Goal: Information Seeking & Learning: Learn about a topic

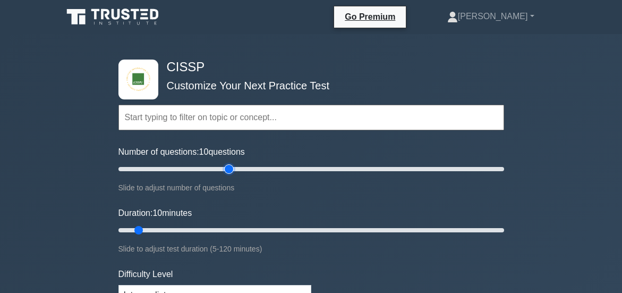
click at [225, 166] on input "Number of questions: 10 questions" at bounding box center [312, 169] width 386 height 13
type input "30"
click at [172, 168] on input "Number of questions: 60 questions" at bounding box center [312, 169] width 386 height 13
type input "15"
click at [159, 228] on input "Duration: 15 minutes" at bounding box center [312, 230] width 386 height 13
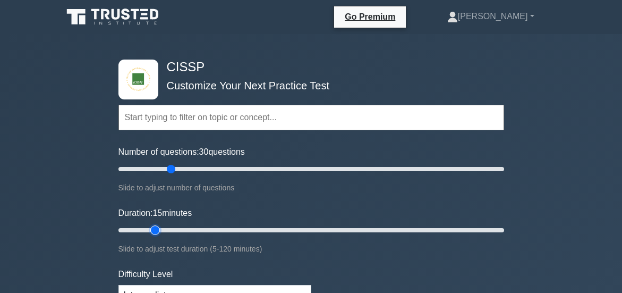
scroll to position [162, 0]
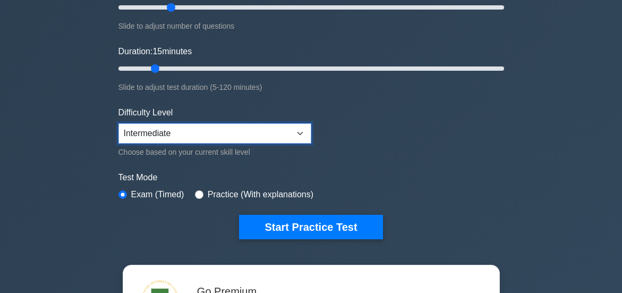
select select "beginner"
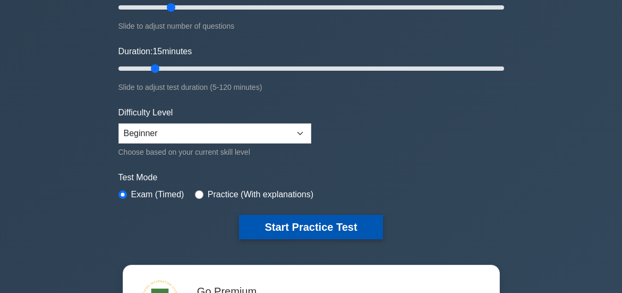
click at [308, 225] on button "Start Practice Test" at bounding box center [310, 227] width 143 height 24
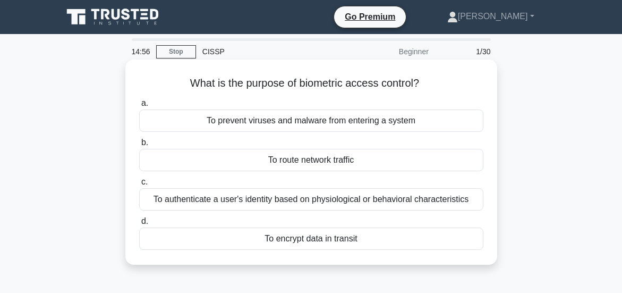
click at [316, 200] on div "To authenticate a user's identity based on physiological or behavioral characte…" at bounding box center [311, 199] width 344 height 22
click at [139, 185] on input "c. To authenticate a user's identity based on physiological or behavioral chara…" at bounding box center [139, 182] width 0 height 7
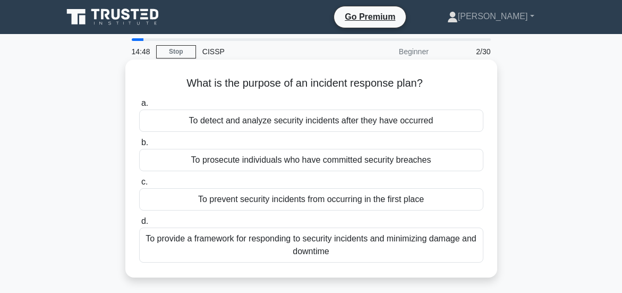
click at [281, 238] on div "To provide a framework for responding to security incidents and minimizing dama…" at bounding box center [311, 244] width 344 height 35
click at [139, 225] on input "d. To provide a framework for responding to security incidents and minimizing d…" at bounding box center [139, 221] width 0 height 7
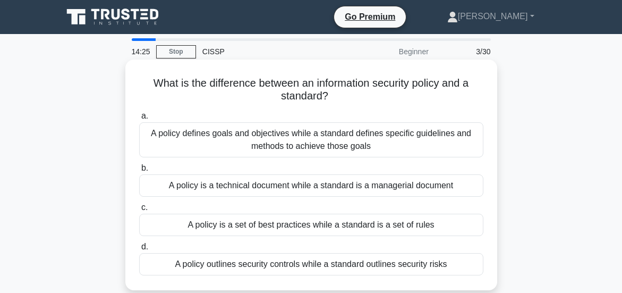
click at [290, 132] on div "A policy defines goals and objectives while a standard defines specific guideli…" at bounding box center [311, 139] width 344 height 35
click at [139, 120] on input "a. A policy defines goals and objectives while a standard defines specific guid…" at bounding box center [139, 116] width 0 height 7
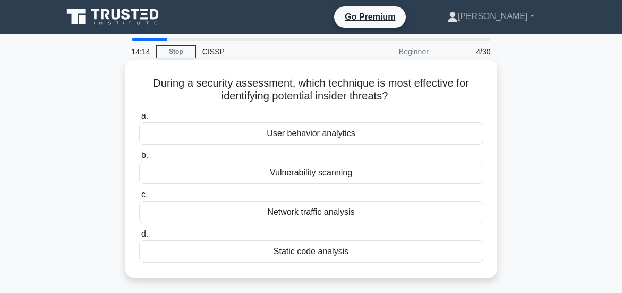
click at [313, 132] on div "User behavior analytics" at bounding box center [311, 133] width 344 height 22
click at [139, 120] on input "a. User behavior analytics" at bounding box center [139, 116] width 0 height 7
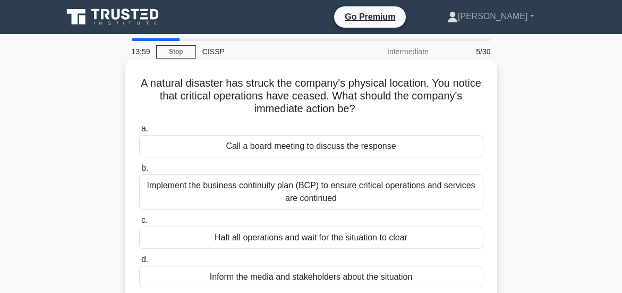
scroll to position [53, 0]
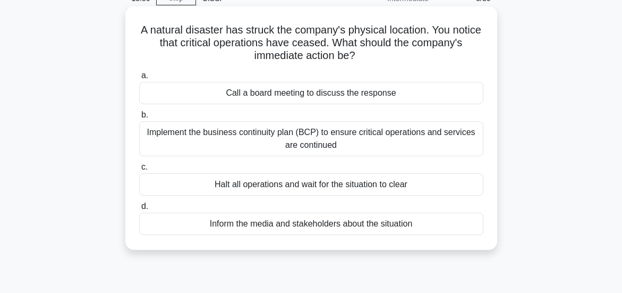
click at [307, 134] on div "Implement the business continuity plan (BCP) to ensure critical operations and …" at bounding box center [311, 138] width 344 height 35
click at [139, 119] on input "b. Implement the business continuity plan (BCP) to ensure critical operations a…" at bounding box center [139, 115] width 0 height 7
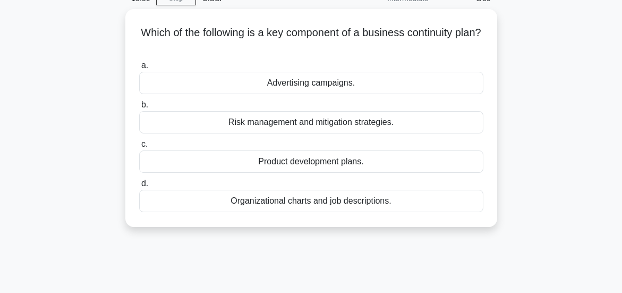
scroll to position [0, 0]
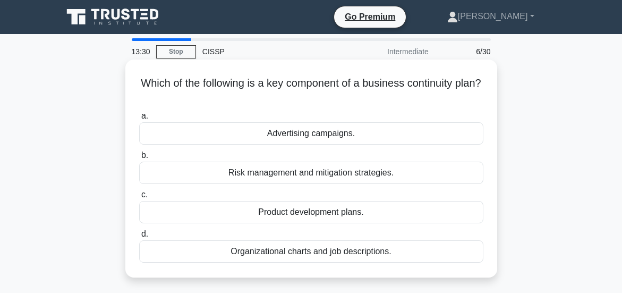
click at [320, 173] on div "Risk management and mitigation strategies." at bounding box center [311, 173] width 344 height 22
click at [139, 159] on input "b. Risk management and mitigation strategies." at bounding box center [139, 155] width 0 height 7
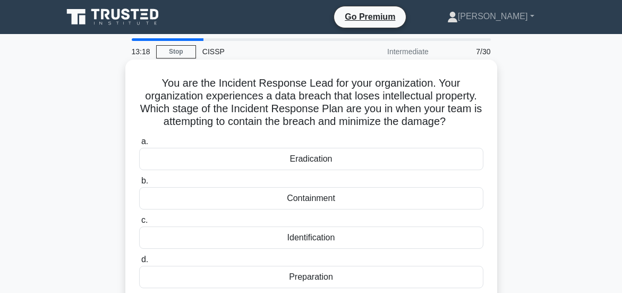
click at [307, 208] on div "Containment" at bounding box center [311, 198] width 344 height 22
click at [320, 209] on div "Containment" at bounding box center [311, 198] width 344 height 22
click at [139, 184] on input "b. Containment" at bounding box center [139, 180] width 0 height 7
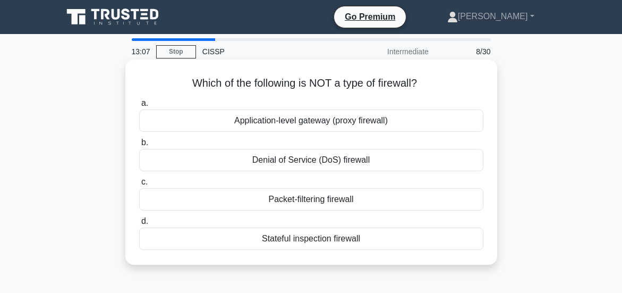
click at [309, 157] on div "Denial of Service (DoS) firewall" at bounding box center [311, 160] width 344 height 22
click at [139, 146] on input "b. Denial of Service (DoS) firewall" at bounding box center [139, 142] width 0 height 7
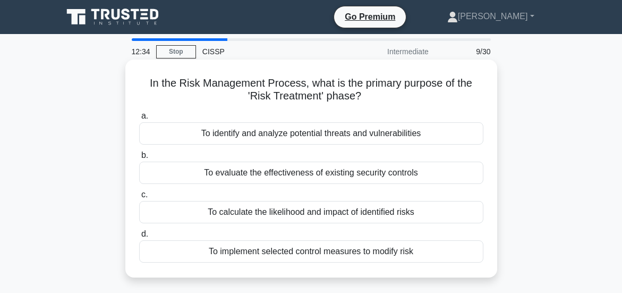
click at [320, 252] on div "To implement selected control measures to modify risk" at bounding box center [311, 251] width 344 height 22
click at [139, 238] on input "d. To implement selected control measures to modify risk" at bounding box center [139, 234] width 0 height 7
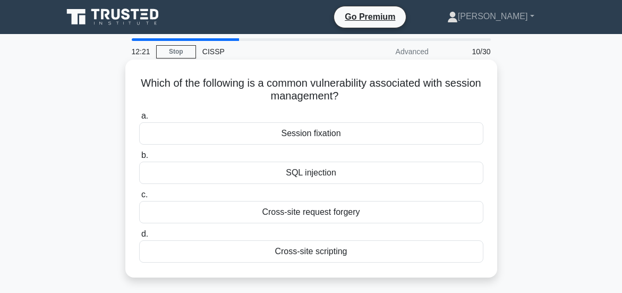
click at [306, 253] on div "Cross-site scripting" at bounding box center [311, 251] width 344 height 22
click at [139, 238] on input "d. Cross-site scripting" at bounding box center [139, 234] width 0 height 7
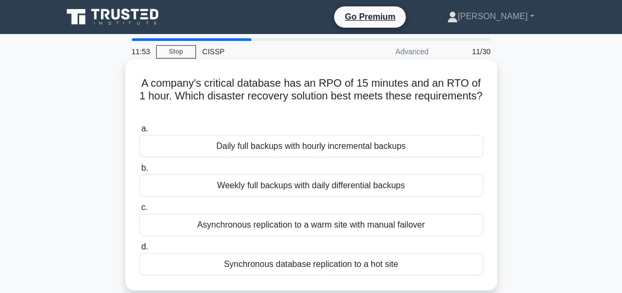
click at [324, 263] on div "Synchronous database replication to a hot site" at bounding box center [311, 264] width 344 height 22
click at [139, 250] on input "d. Synchronous database replication to a hot site" at bounding box center [139, 246] width 0 height 7
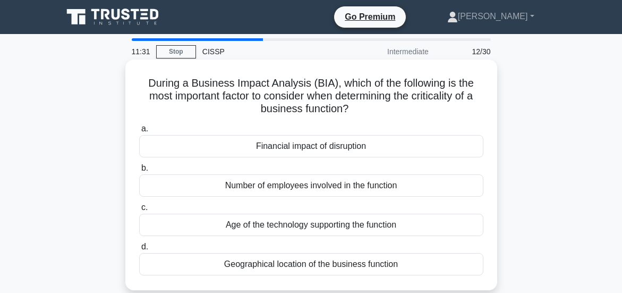
click at [320, 146] on div "Financial impact of disruption" at bounding box center [311, 146] width 344 height 22
click at [139, 132] on input "a. Financial impact of disruption" at bounding box center [139, 128] width 0 height 7
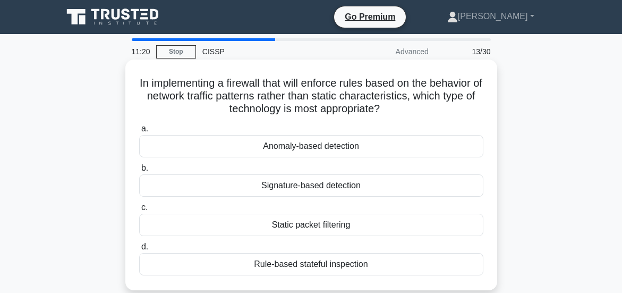
click at [323, 263] on div "Rule-based stateful inspection" at bounding box center [311, 264] width 344 height 22
click at [139, 250] on input "d. Rule-based stateful inspection" at bounding box center [139, 246] width 0 height 7
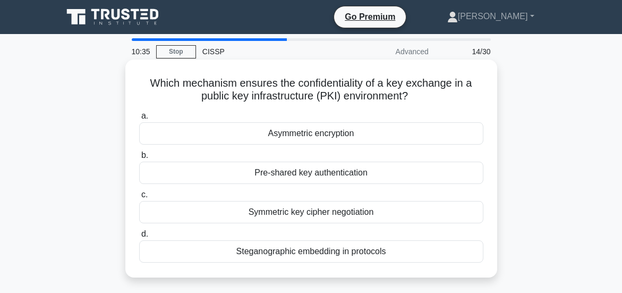
scroll to position [53, 0]
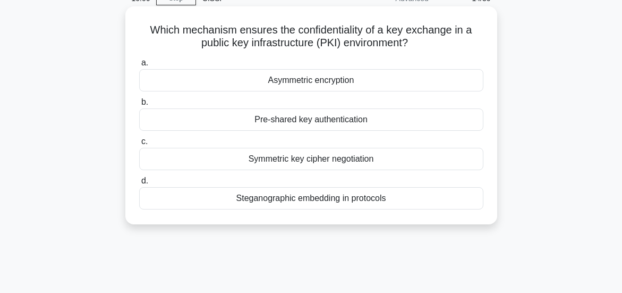
click at [314, 121] on div "Pre-shared key authentication" at bounding box center [311, 119] width 344 height 22
click at [139, 106] on input "b. Pre-shared key authentication" at bounding box center [139, 102] width 0 height 7
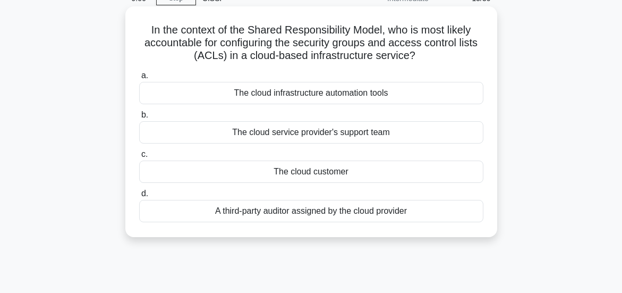
click at [317, 171] on div "The cloud customer" at bounding box center [311, 171] width 344 height 22
click at [139, 158] on input "c. The cloud customer" at bounding box center [139, 154] width 0 height 7
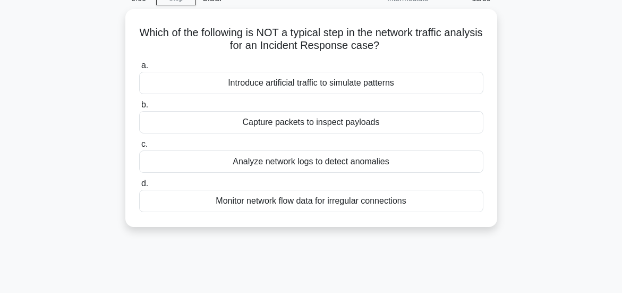
scroll to position [0, 0]
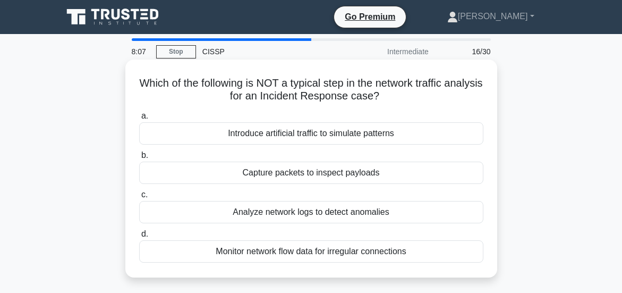
click at [308, 131] on div "Introduce artificial traffic to simulate patterns" at bounding box center [311, 133] width 344 height 22
click at [273, 134] on div "Introduce artificial traffic to simulate patterns" at bounding box center [311, 133] width 344 height 22
click at [139, 120] on input "a. Introduce artificial traffic to simulate patterns" at bounding box center [139, 116] width 0 height 7
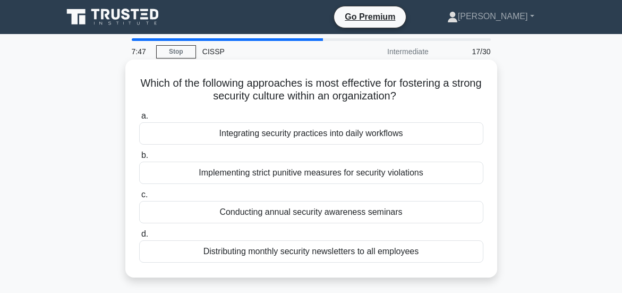
click at [338, 208] on div "Conducting annual security awareness seminars" at bounding box center [311, 212] width 344 height 22
click at [139, 198] on input "c. Conducting annual security awareness seminars" at bounding box center [139, 194] width 0 height 7
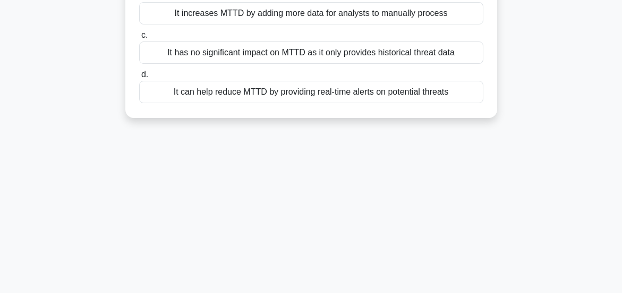
scroll to position [122, 0]
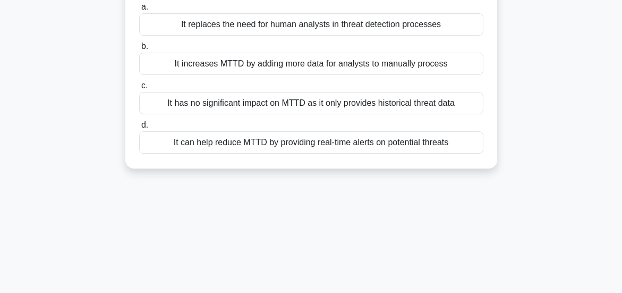
click at [300, 145] on div "It can help reduce MTTD by providing real-time alerts on potential threats" at bounding box center [311, 142] width 344 height 22
click at [139, 129] on input "d. It can help reduce MTTD by providing real-time alerts on potential threats" at bounding box center [139, 125] width 0 height 7
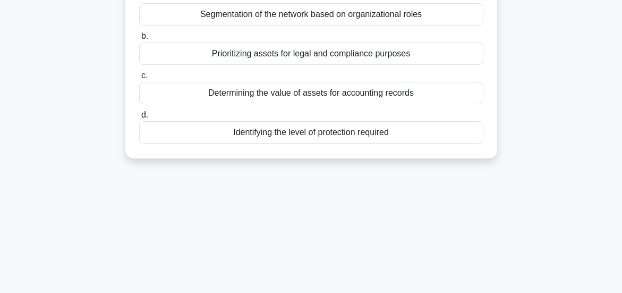
scroll to position [0, 0]
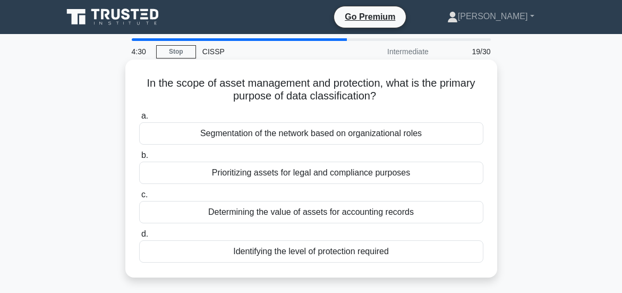
click at [326, 251] on div "Identifying the level of protection required" at bounding box center [311, 251] width 344 height 22
click at [139, 238] on input "d. Identifying the level of protection required" at bounding box center [139, 234] width 0 height 7
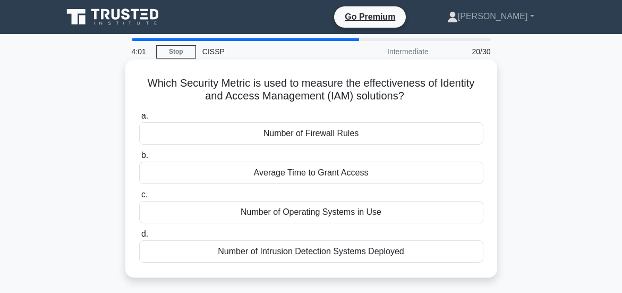
click at [346, 251] on div "Number of Intrusion Detection Systems Deployed" at bounding box center [311, 251] width 344 height 22
click at [139, 238] on input "d. Number of Intrusion Detection Systems Deployed" at bounding box center [139, 234] width 0 height 7
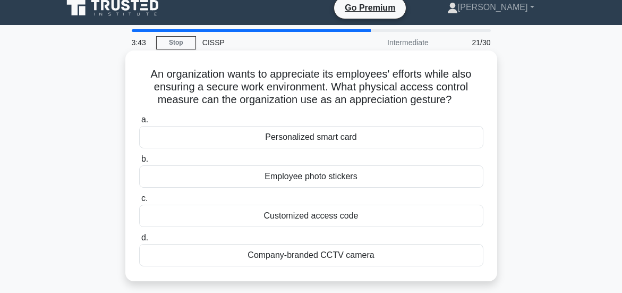
scroll to position [53, 0]
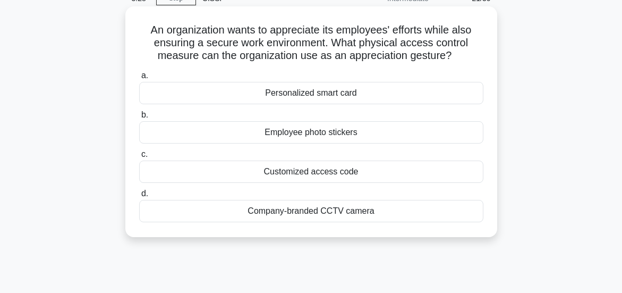
click at [315, 104] on div "Personalized smart card" at bounding box center [311, 93] width 344 height 22
click at [139, 79] on input "a. Personalized smart card" at bounding box center [139, 75] width 0 height 7
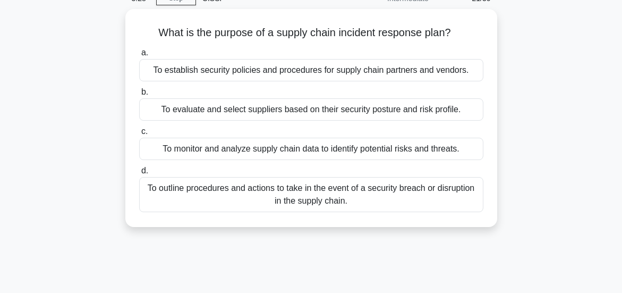
scroll to position [0, 0]
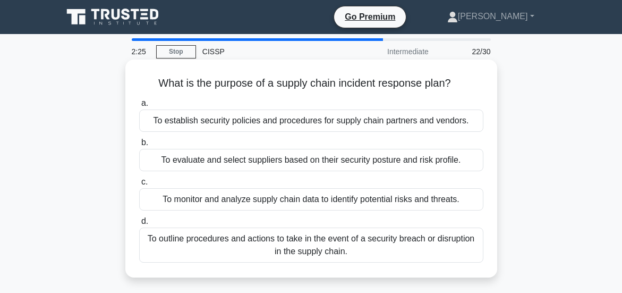
drag, startPoint x: 293, startPoint y: 197, endPoint x: 281, endPoint y: 195, distance: 12.5
click at [281, 194] on div "To monitor and analyze supply chain data to identify potential risks and threat…" at bounding box center [311, 199] width 344 height 22
click at [312, 236] on div "To outline procedures and actions to take in the event of a security breach or …" at bounding box center [311, 244] width 344 height 35
click at [139, 225] on input "d. To outline procedures and actions to take in the event of a security breach …" at bounding box center [139, 221] width 0 height 7
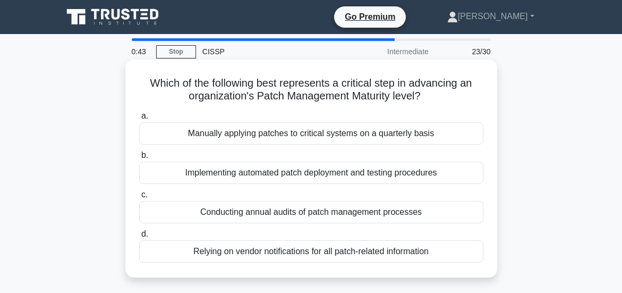
click at [312, 209] on div "Conducting annual audits of patch management processes" at bounding box center [311, 212] width 344 height 22
click at [139, 198] on input "c. Conducting annual audits of patch management processes" at bounding box center [139, 194] width 0 height 7
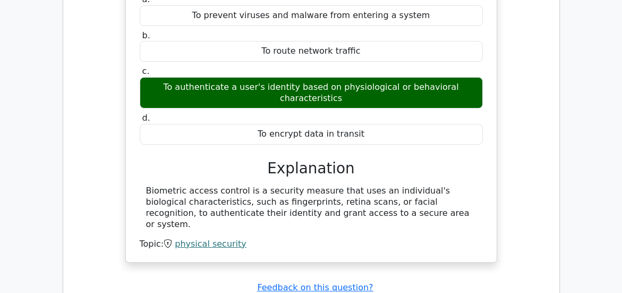
scroll to position [1094, 0]
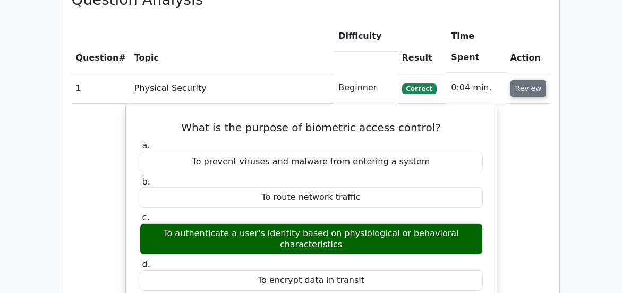
click at [515, 90] on button "Review" at bounding box center [529, 88] width 36 height 16
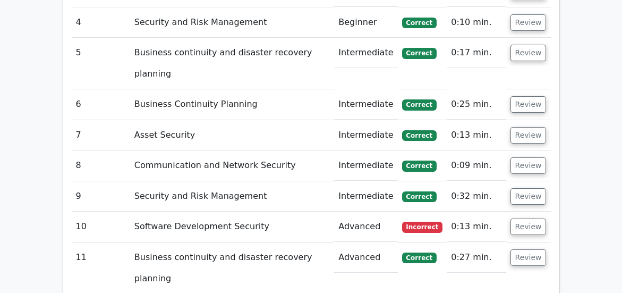
scroll to position [1269, 0]
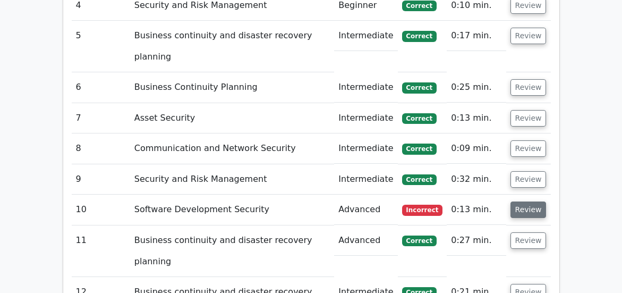
click at [521, 211] on button "Review" at bounding box center [529, 209] width 36 height 16
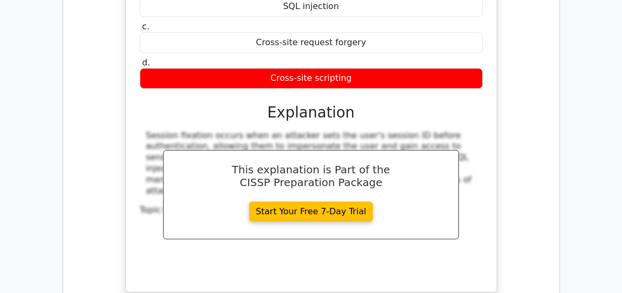
scroll to position [1423, 0]
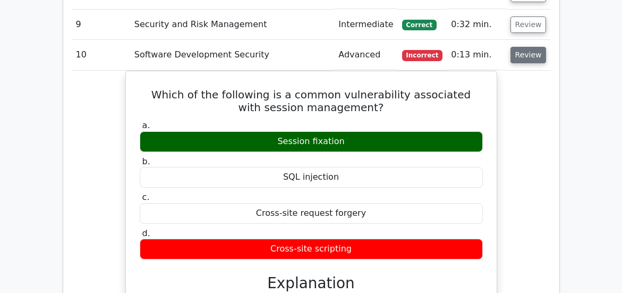
click at [522, 57] on button "Review" at bounding box center [529, 55] width 36 height 16
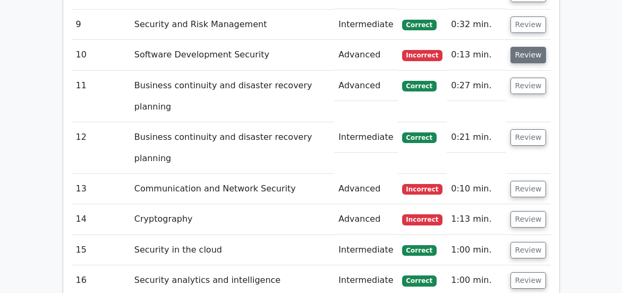
click at [529, 52] on button "Review" at bounding box center [529, 55] width 36 height 16
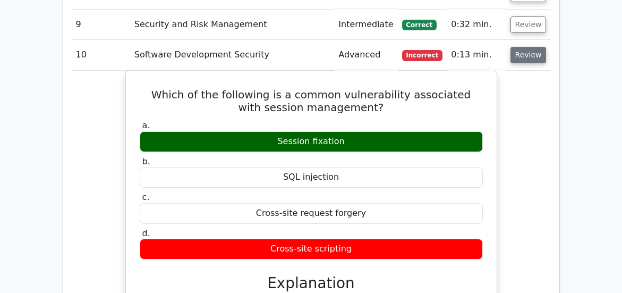
click at [535, 54] on button "Review" at bounding box center [529, 55] width 36 height 16
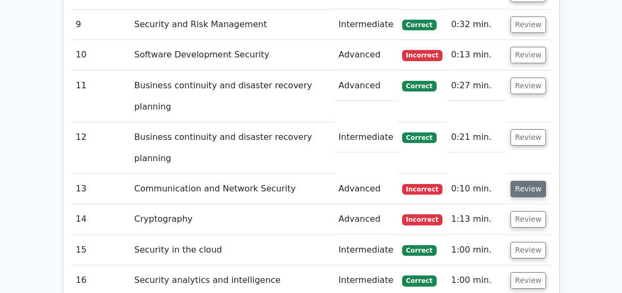
click at [534, 184] on button "Review" at bounding box center [529, 189] width 36 height 16
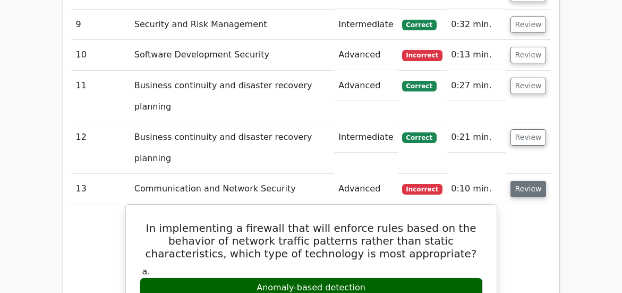
scroll to position [1548, 0]
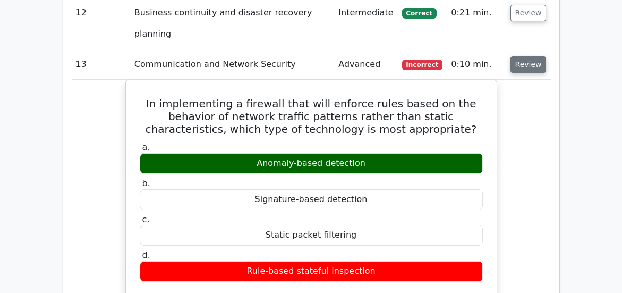
click at [526, 66] on button "Review" at bounding box center [529, 64] width 36 height 16
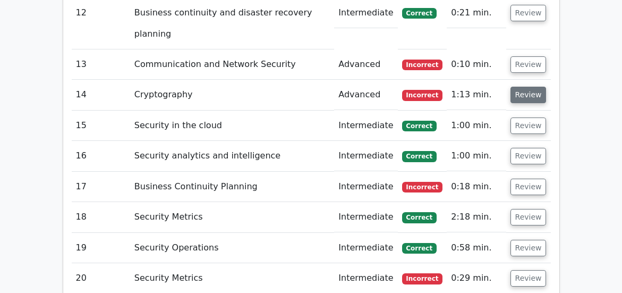
click at [525, 94] on button "Review" at bounding box center [529, 95] width 36 height 16
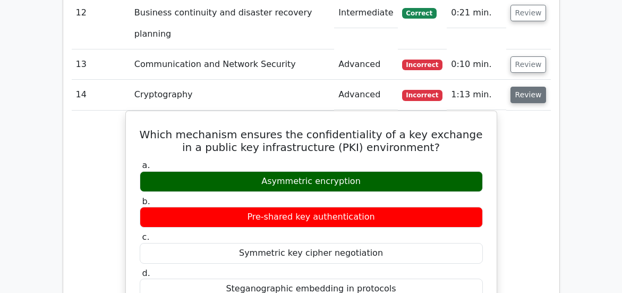
click at [525, 92] on button "Review" at bounding box center [529, 95] width 36 height 16
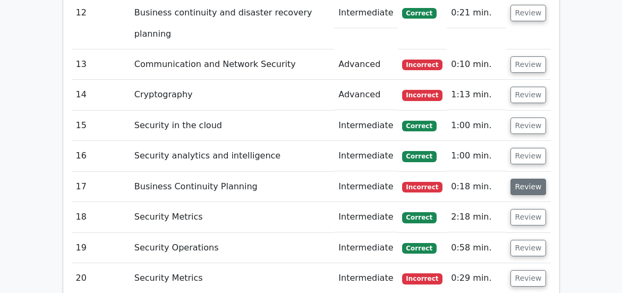
click at [539, 191] on button "Review" at bounding box center [529, 187] width 36 height 16
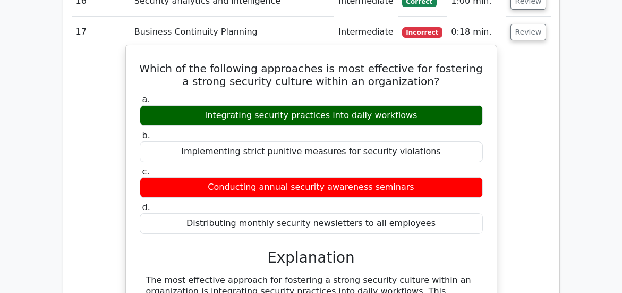
scroll to position [1719, 0]
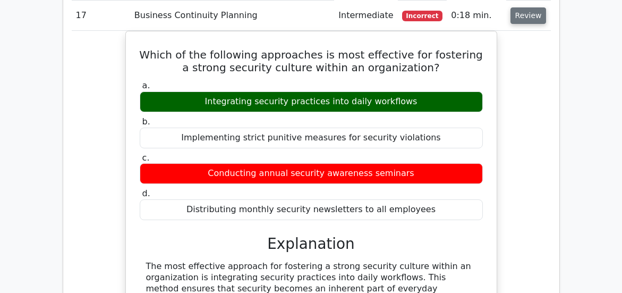
click at [529, 18] on button "Review" at bounding box center [529, 15] width 36 height 16
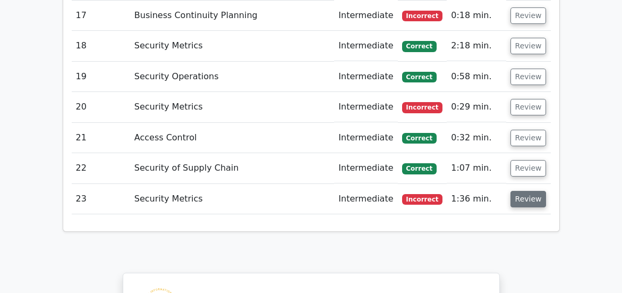
click at [525, 196] on button "Review" at bounding box center [529, 199] width 36 height 16
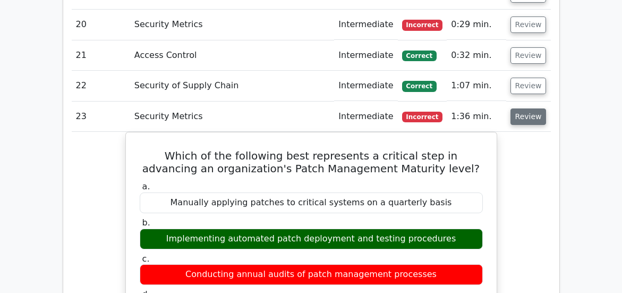
scroll to position [1830, 0]
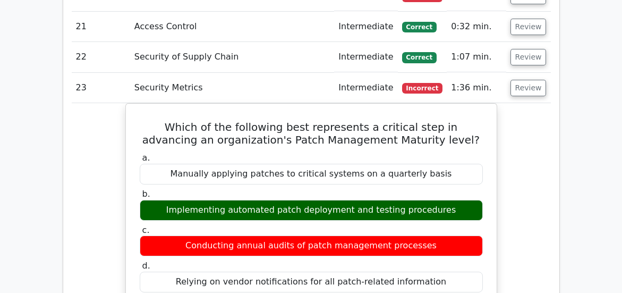
drag, startPoint x: 530, startPoint y: 86, endPoint x: 543, endPoint y: 87, distance: 12.8
click at [543, 87] on td "Review" at bounding box center [528, 88] width 45 height 30
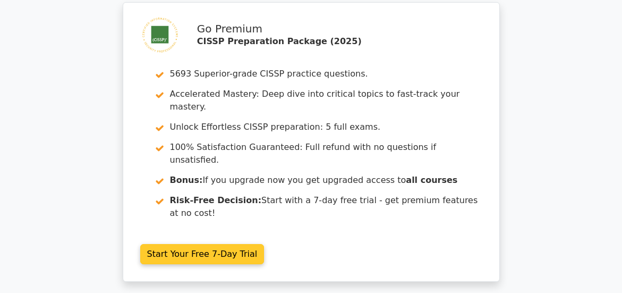
scroll to position [2744, 0]
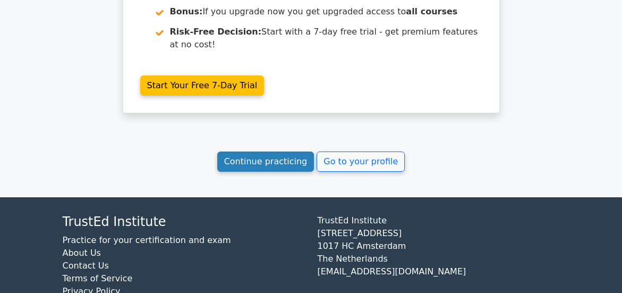
click at [264, 171] on link "Continue practicing" at bounding box center [265, 161] width 97 height 20
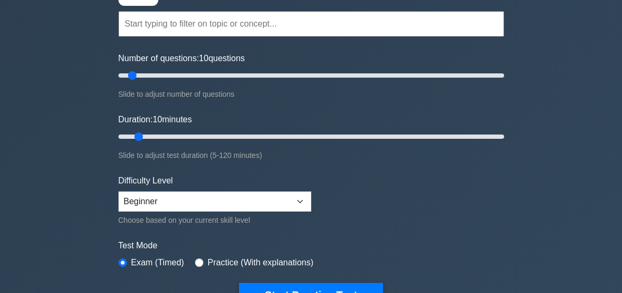
scroll to position [108, 0]
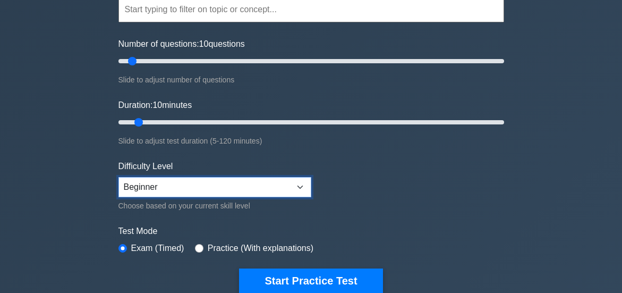
select select "expert"
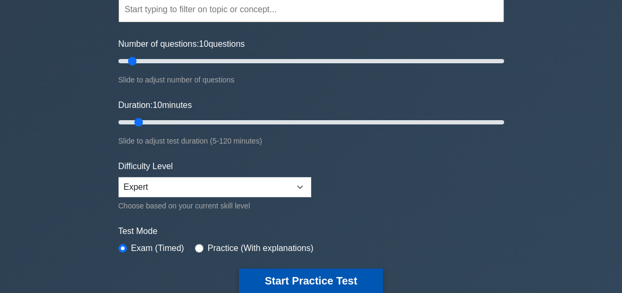
click at [305, 277] on button "Start Practice Test" at bounding box center [310, 280] width 143 height 24
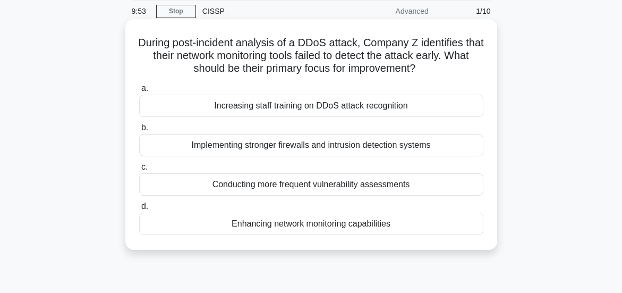
scroll to position [53, 0]
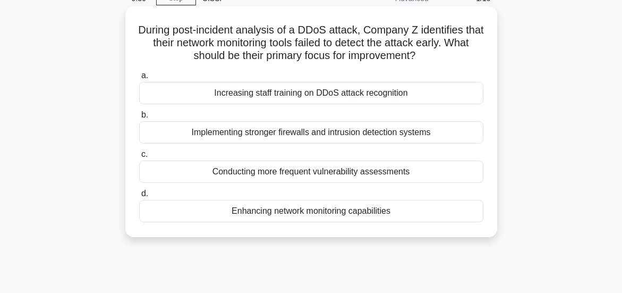
click at [322, 219] on div "Enhancing network monitoring capabilities" at bounding box center [311, 211] width 344 height 22
click at [139, 197] on input "d. Enhancing network monitoring capabilities" at bounding box center [139, 193] width 0 height 7
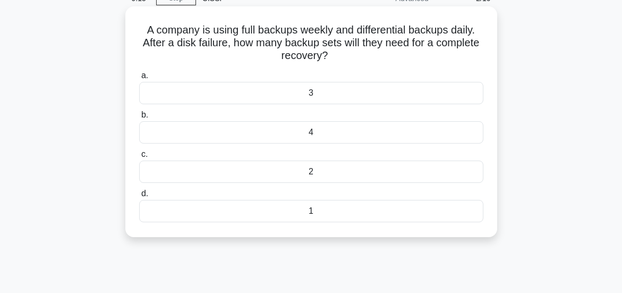
click at [315, 174] on div "2" at bounding box center [311, 171] width 344 height 22
click at [139, 158] on input "c. 2" at bounding box center [139, 154] width 0 height 7
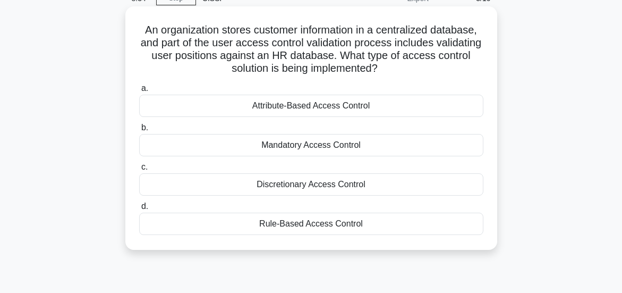
click at [298, 147] on div "Mandatory Access Control" at bounding box center [311, 145] width 344 height 22
click at [139, 131] on input "b. Mandatory Access Control" at bounding box center [139, 127] width 0 height 7
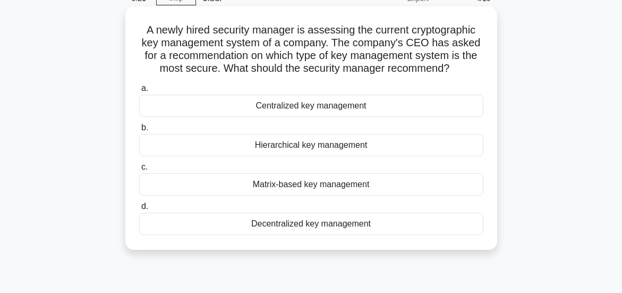
click at [318, 115] on div "Centralized key management" at bounding box center [311, 106] width 344 height 22
click at [139, 92] on input "a. Centralized key management" at bounding box center [139, 88] width 0 height 7
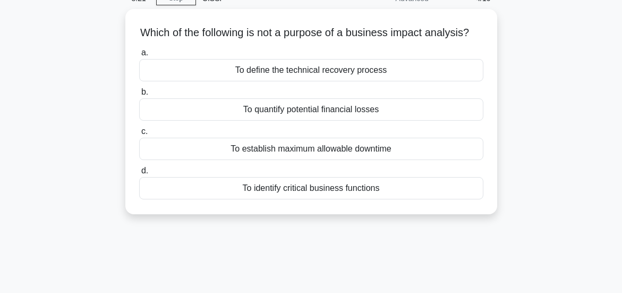
scroll to position [0, 0]
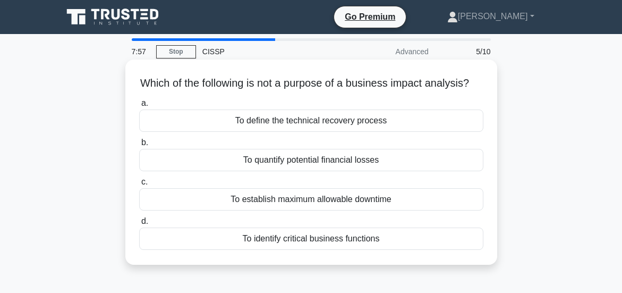
click at [310, 132] on div "To define the technical recovery process" at bounding box center [311, 120] width 344 height 22
click at [139, 107] on input "a. To define the technical recovery process" at bounding box center [139, 103] width 0 height 7
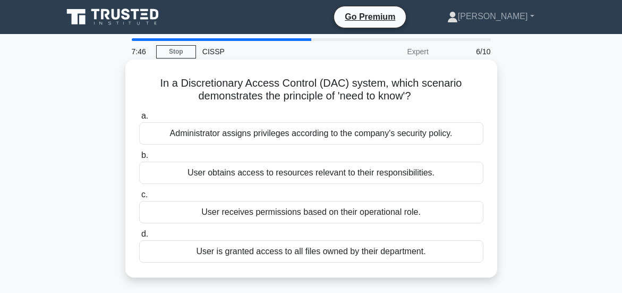
click at [302, 174] on div "User obtains access to resources relevant to their responsibilities." at bounding box center [311, 173] width 344 height 22
click at [139, 159] on input "b. User obtains access to resources relevant to their responsibilities." at bounding box center [139, 155] width 0 height 7
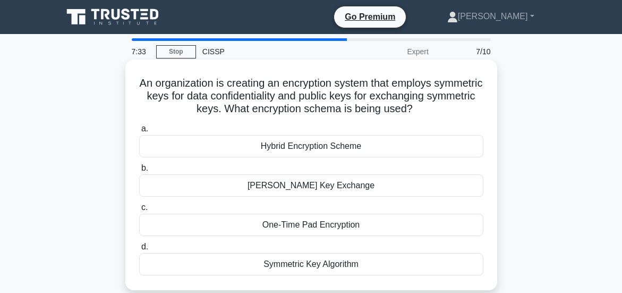
scroll to position [53, 0]
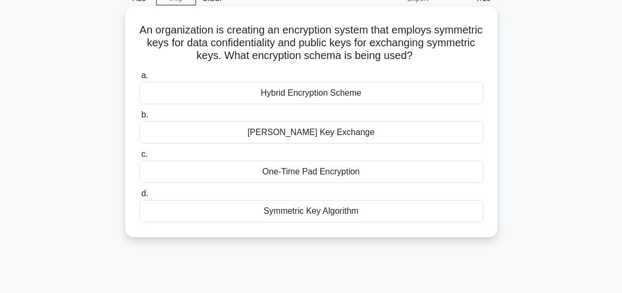
click at [303, 143] on div "[PERSON_NAME] Key Exchange" at bounding box center [311, 132] width 344 height 22
click at [139, 119] on input "[PERSON_NAME] Key Exchange" at bounding box center [139, 115] width 0 height 7
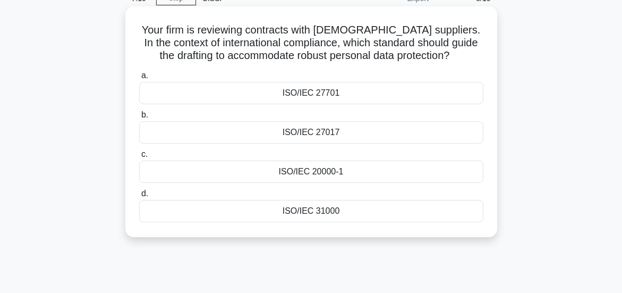
click at [315, 95] on div "ISO/IEC 27701" at bounding box center [311, 93] width 344 height 22
click at [139, 79] on input "a. ISO/IEC 27701" at bounding box center [139, 75] width 0 height 7
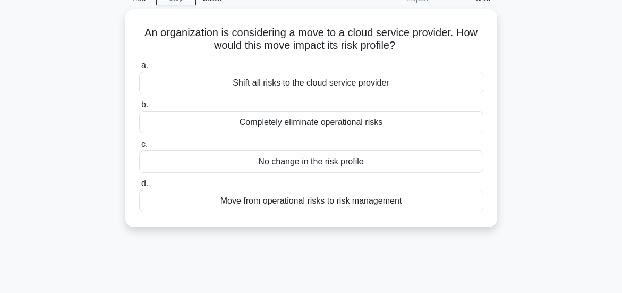
scroll to position [0, 0]
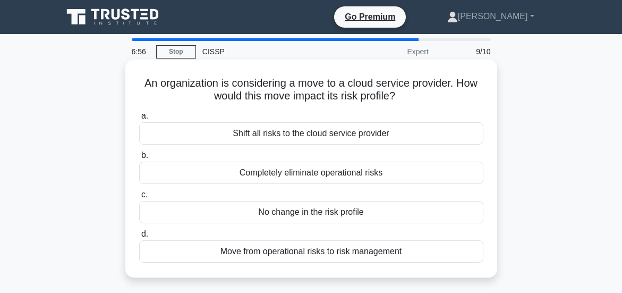
click at [323, 251] on div "Move from operational risks to risk management" at bounding box center [311, 251] width 344 height 22
click at [285, 251] on div "Move from operational risks to risk management" at bounding box center [311, 251] width 344 height 22
click at [139, 238] on input "d. Move from operational risks to risk management" at bounding box center [139, 234] width 0 height 7
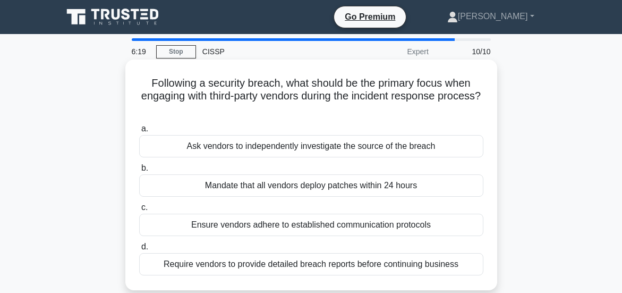
click at [316, 264] on div "Require vendors to provide detailed breach reports before continuing business" at bounding box center [311, 264] width 344 height 22
click at [139, 250] on input "d. Require vendors to provide detailed breach reports before continuing business" at bounding box center [139, 246] width 0 height 7
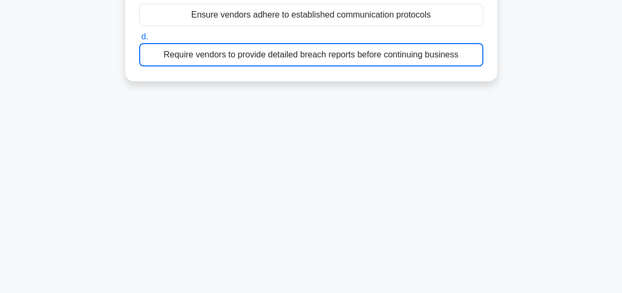
scroll to position [281, 0]
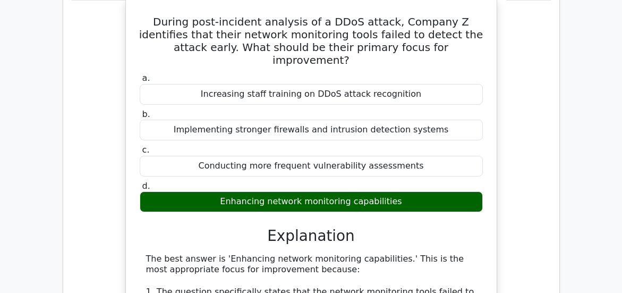
scroll to position [868, 0]
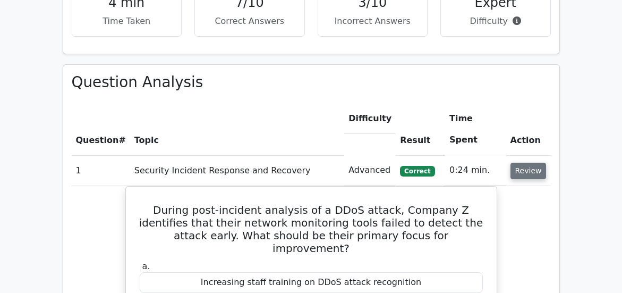
click at [522, 171] on button "Review" at bounding box center [529, 171] width 36 height 16
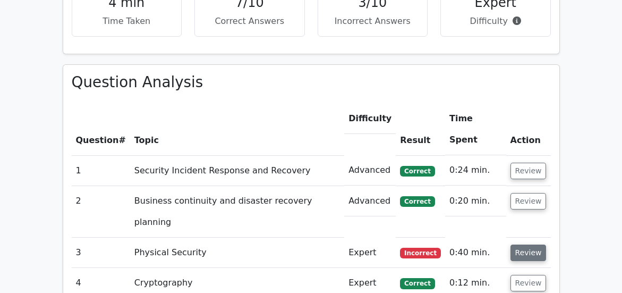
click at [539, 250] on button "Review" at bounding box center [529, 252] width 36 height 16
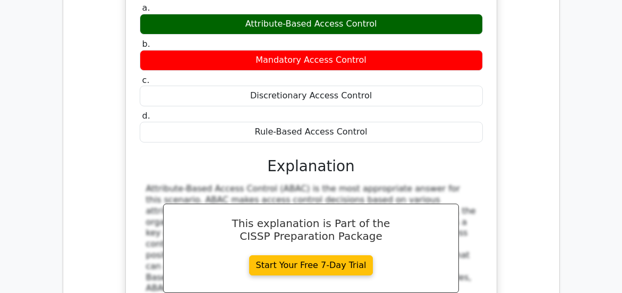
scroll to position [1027, 0]
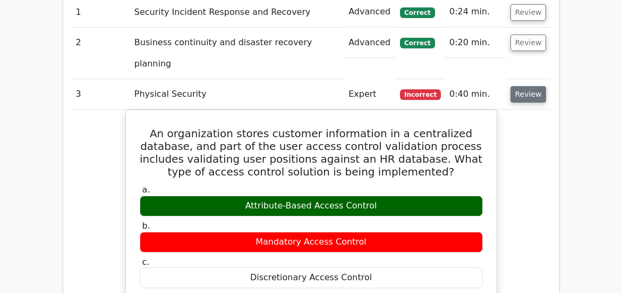
click at [526, 97] on button "Review" at bounding box center [529, 94] width 36 height 16
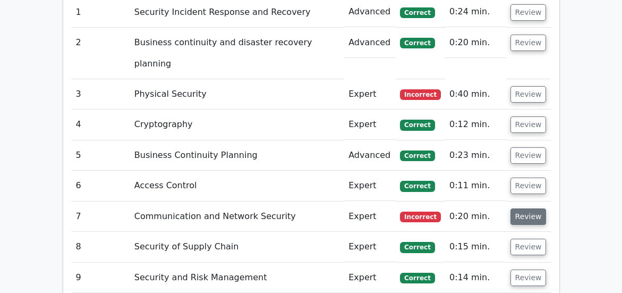
click at [521, 218] on button "Review" at bounding box center [529, 216] width 36 height 16
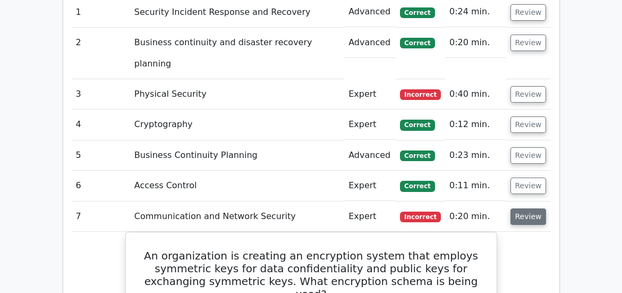
click at [529, 214] on button "Review" at bounding box center [529, 216] width 36 height 16
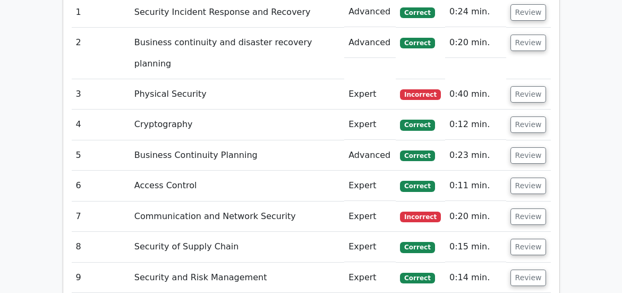
scroll to position [1153, 0]
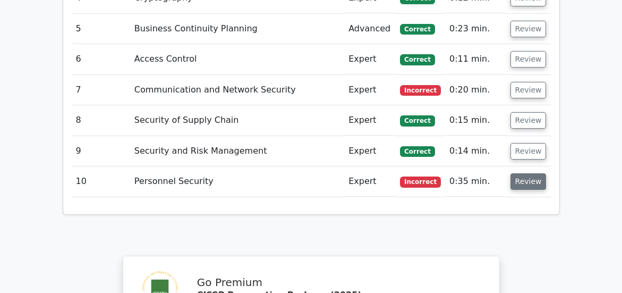
click at [522, 182] on button "Review" at bounding box center [529, 181] width 36 height 16
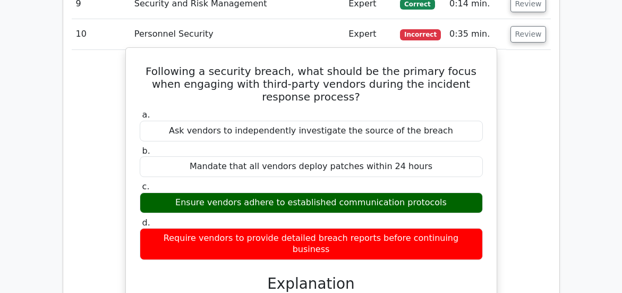
scroll to position [1319, 0]
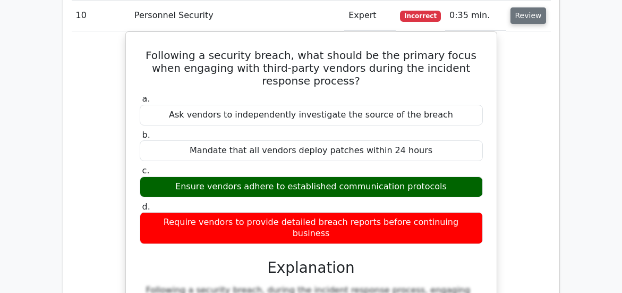
click at [529, 19] on button "Review" at bounding box center [529, 15] width 36 height 16
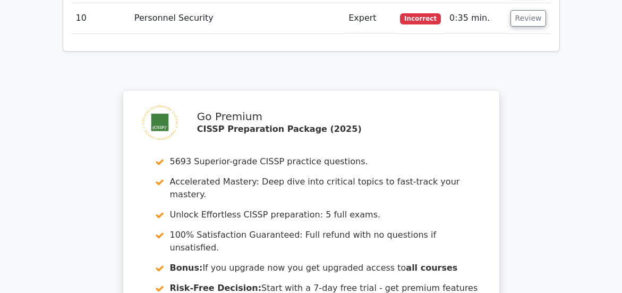
scroll to position [1605, 0]
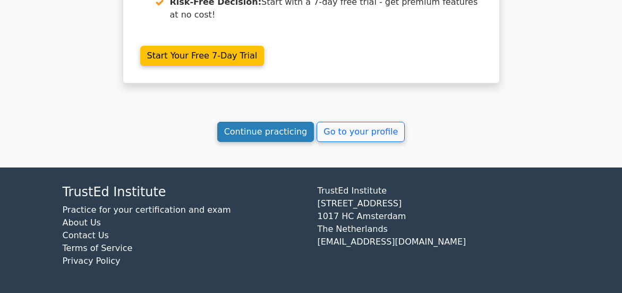
click at [257, 130] on link "Continue practicing" at bounding box center [265, 132] width 97 height 20
